Goal: Information Seeking & Learning: Learn about a topic

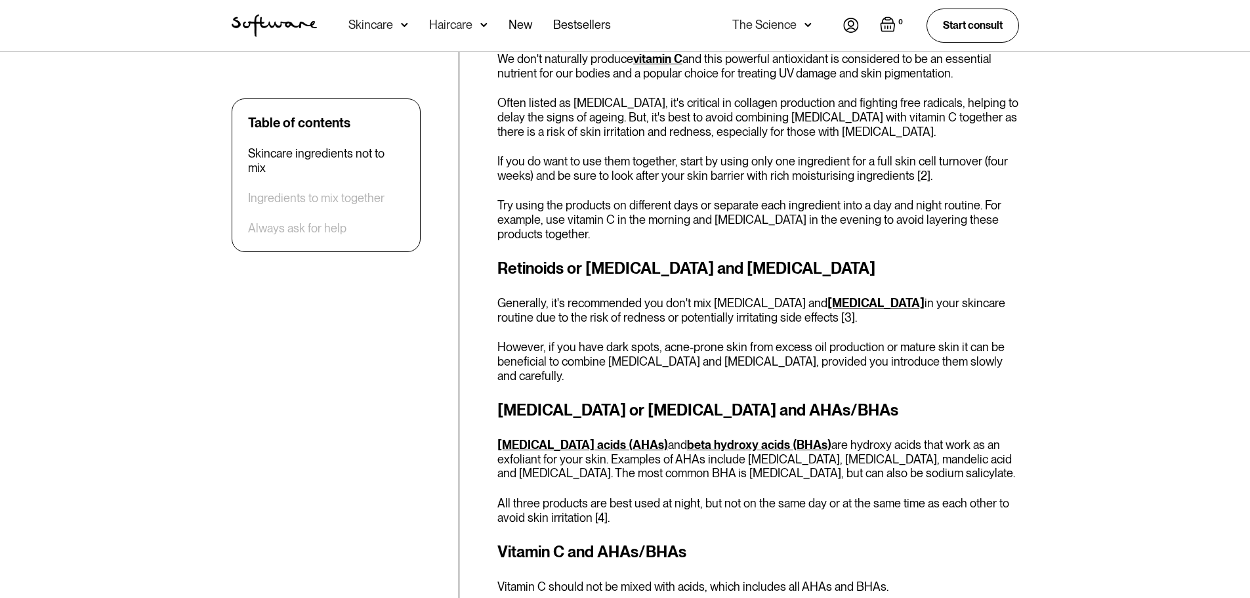
scroll to position [985, 0]
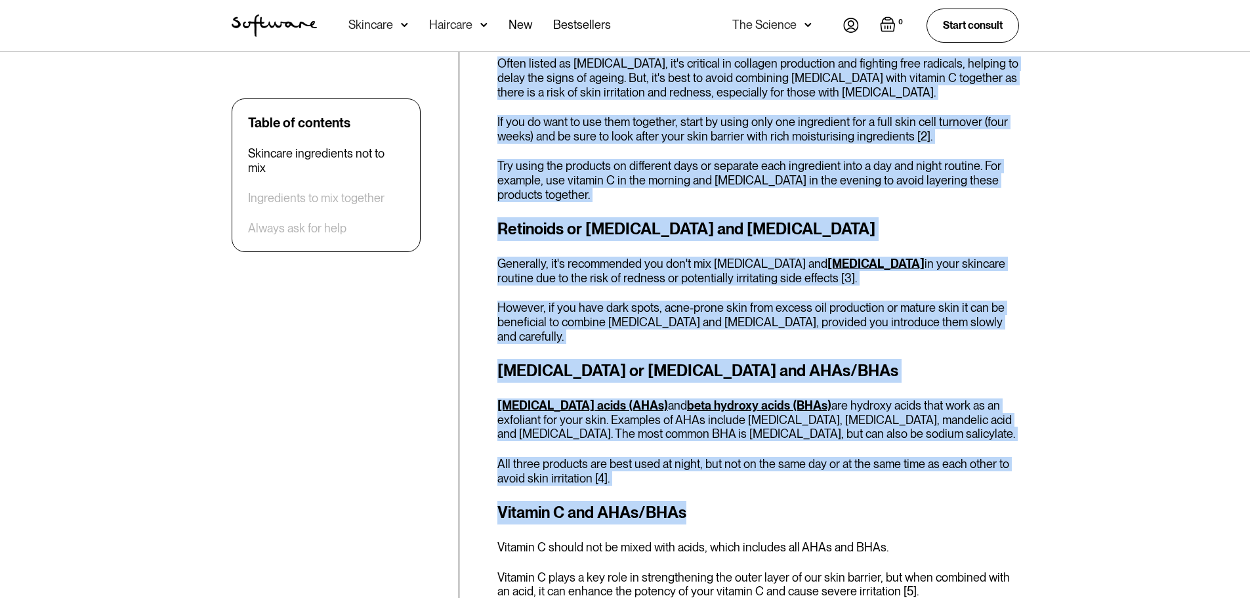
drag, startPoint x: 695, startPoint y: 498, endPoint x: 463, endPoint y: 347, distance: 276.8
drag, startPoint x: 630, startPoint y: 349, endPoint x: 660, endPoint y: 365, distance: 34.9
click at [630, 359] on h3 "[MEDICAL_DATA] or [MEDICAL_DATA] and AHAs/BHAs" at bounding box center [759, 371] width 522 height 24
click at [726, 502] on h3 "Vitamin C and AHAs/BHAs" at bounding box center [759, 513] width 522 height 24
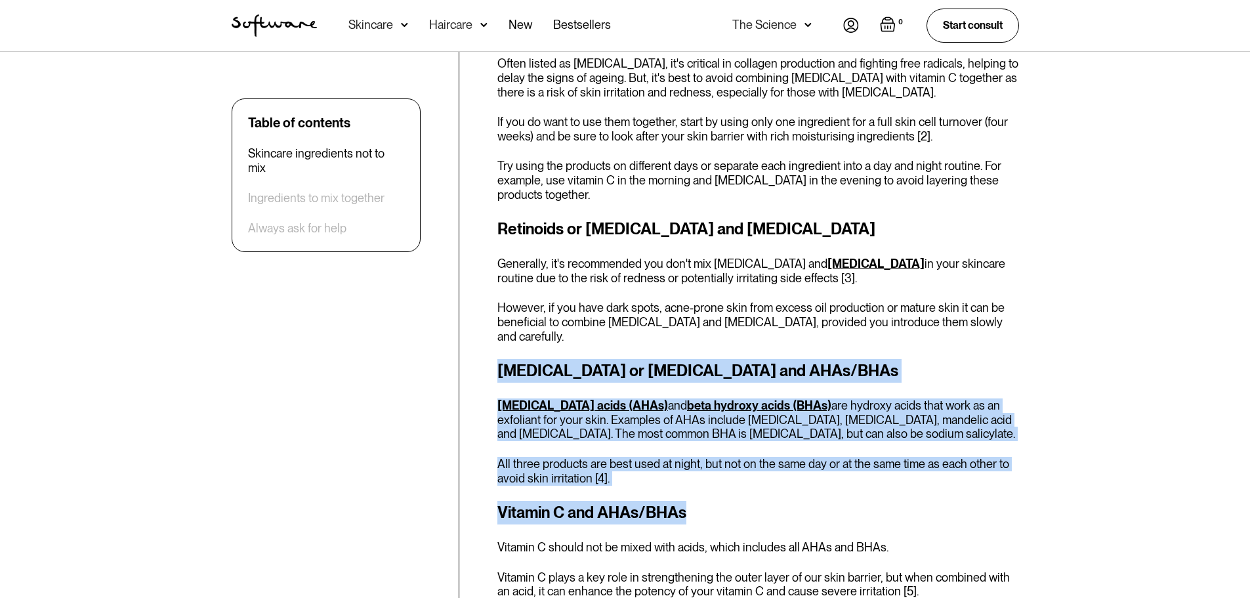
drag, startPoint x: 712, startPoint y: 502, endPoint x: 481, endPoint y: 339, distance: 282.1
click at [703, 468] on p "All three products are best used at night, but not on the same day or at the sa…" at bounding box center [759, 471] width 522 height 28
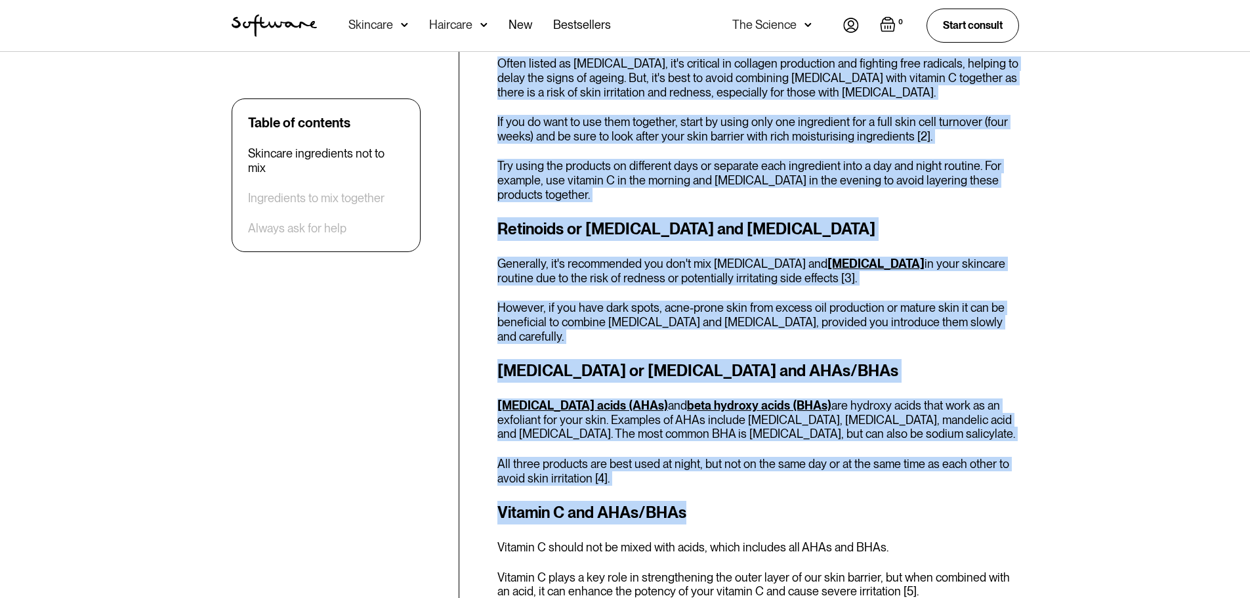
drag, startPoint x: 688, startPoint y: 498, endPoint x: 446, endPoint y: 347, distance: 285.2
click at [699, 457] on p "All three products are best used at night, but not on the same day or at the sa…" at bounding box center [759, 471] width 522 height 28
drag, startPoint x: 736, startPoint y: 502, endPoint x: 465, endPoint y: 354, distance: 309.0
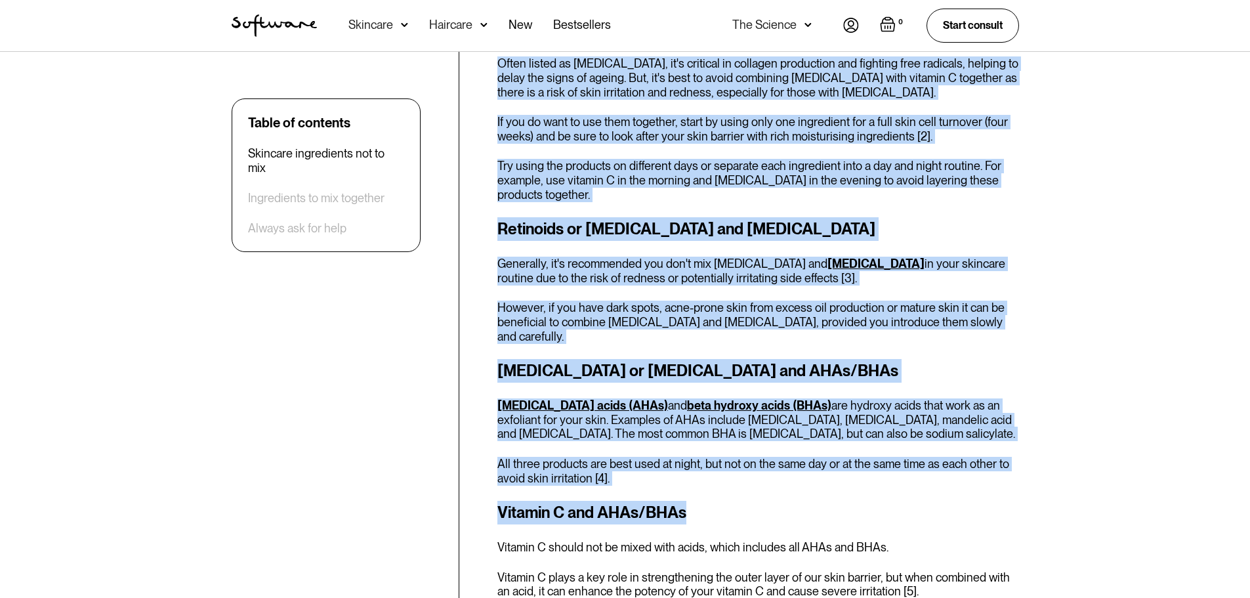
drag, startPoint x: 761, startPoint y: 499, endPoint x: 738, endPoint y: 500, distance: 22.4
click at [760, 501] on h3 "Vitamin C and AHAs/BHAs" at bounding box center [759, 513] width 522 height 24
click at [683, 274] on p "Generally, it's recommended you don't mix [MEDICAL_DATA] and [MEDICAL_DATA] in …" at bounding box center [759, 271] width 522 height 28
